Goal: Information Seeking & Learning: Learn about a topic

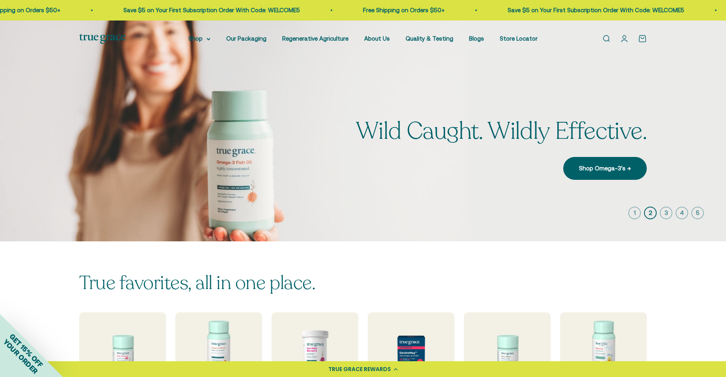
click at [336, 42] on li "Regenerative Agriculture" at bounding box center [315, 38] width 66 height 9
click at [334, 37] on link "Regenerative Agriculture" at bounding box center [315, 38] width 66 height 7
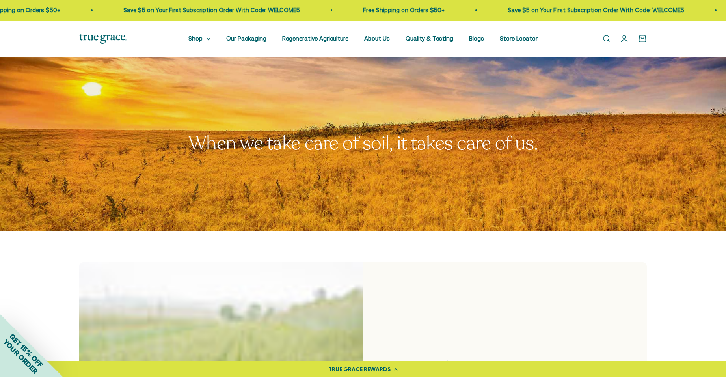
click at [116, 35] on img at bounding box center [102, 39] width 47 height 10
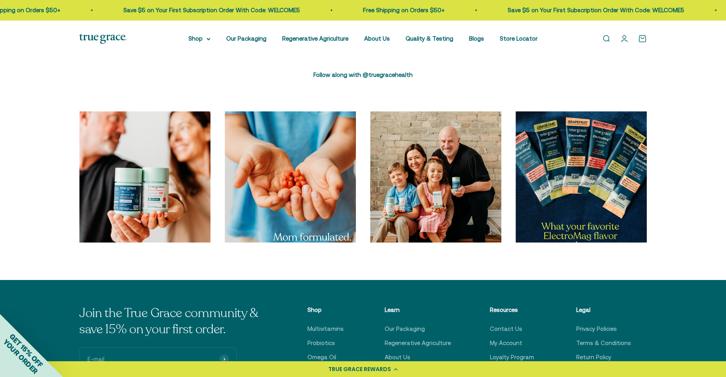
scroll to position [2669, 0]
